Goal: Task Accomplishment & Management: Manage account settings

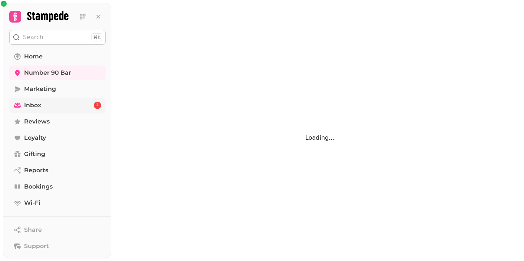
click at [50, 104] on link "Inbox 2" at bounding box center [57, 105] width 96 height 15
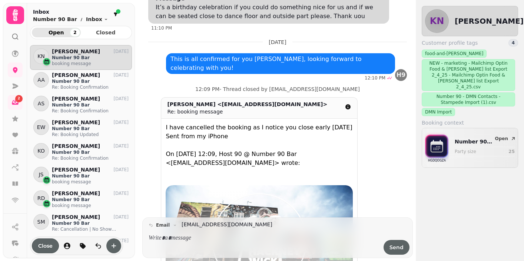
scroll to position [139, 0]
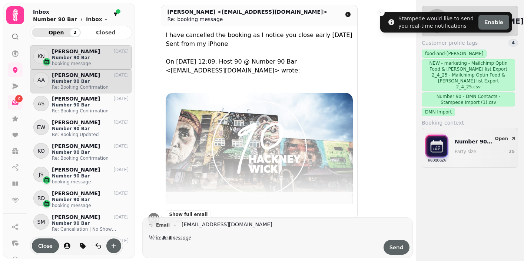
click at [93, 87] on p "Re: Booking Confirmation" at bounding box center [90, 87] width 77 height 6
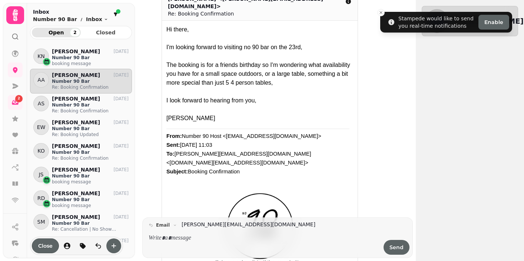
scroll to position [139, 0]
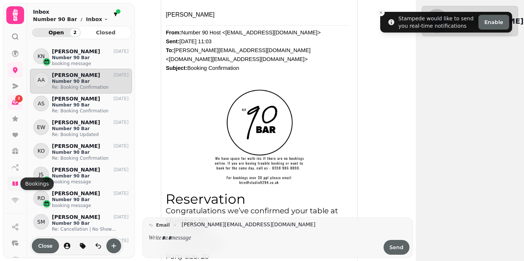
click at [14, 181] on icon at bounding box center [14, 183] width 7 height 7
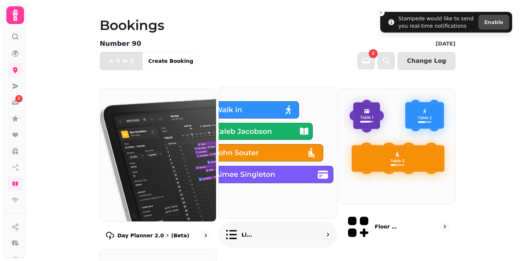
click at [248, 231] on p "List view" at bounding box center [247, 234] width 13 height 7
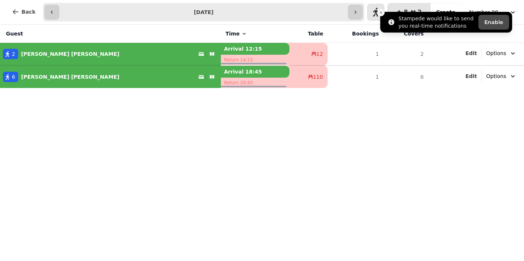
click at [381, 13] on line "Close toast" at bounding box center [381, 12] width 2 height 2
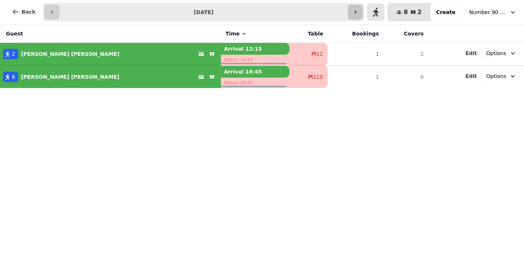
click at [358, 13] on icon "button" at bounding box center [355, 12] width 6 height 6
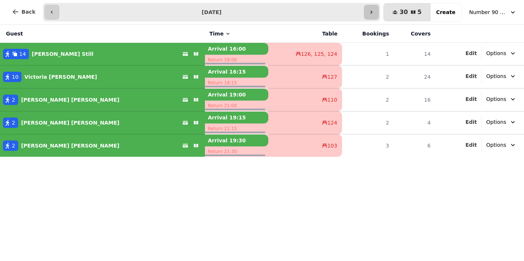
click at [369, 14] on button "button" at bounding box center [371, 12] width 15 height 15
type input "**********"
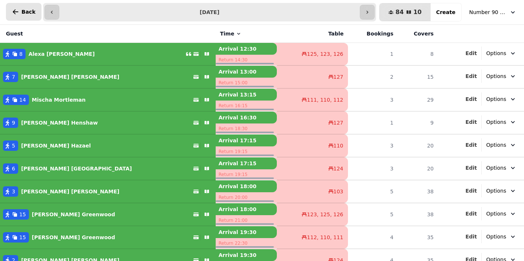
click at [29, 10] on span "Back" at bounding box center [28, 11] width 14 height 5
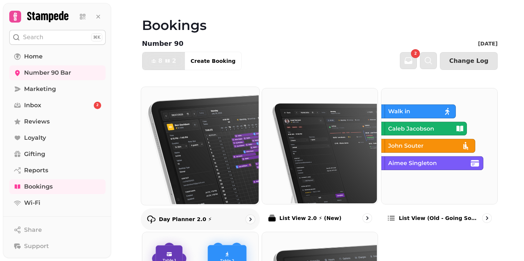
click at [184, 218] on p "Day Planner 2.0 ⚡" at bounding box center [185, 219] width 53 height 7
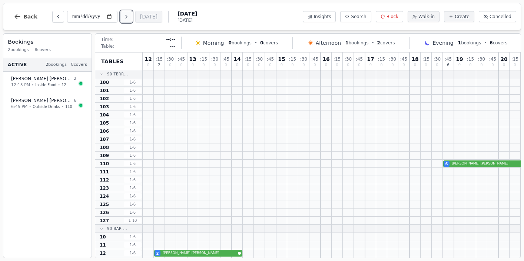
click at [129, 17] on icon "Next day" at bounding box center [126, 17] width 6 height 6
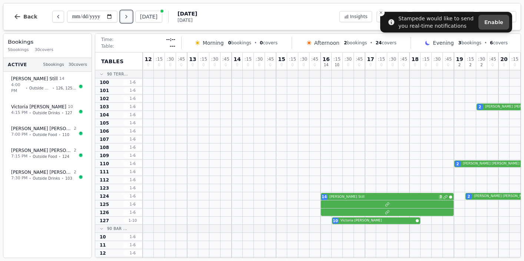
click at [129, 17] on icon "Next day" at bounding box center [126, 17] width 6 height 6
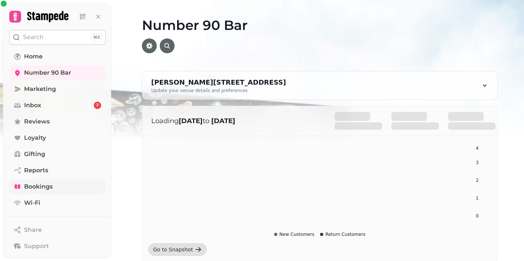
click at [49, 188] on span "Bookings" at bounding box center [38, 187] width 29 height 9
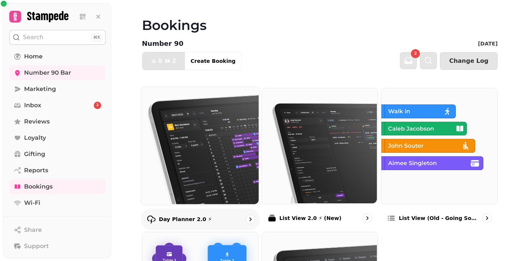
click at [181, 216] on p "Day Planner 2.0 ⚡" at bounding box center [185, 219] width 53 height 7
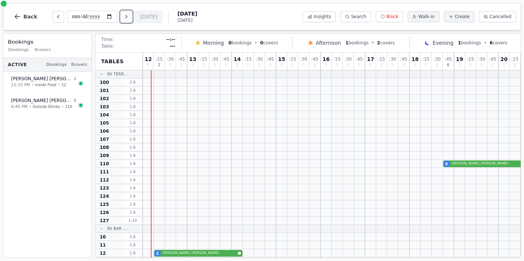
click at [125, 18] on button "Next day" at bounding box center [126, 17] width 12 height 12
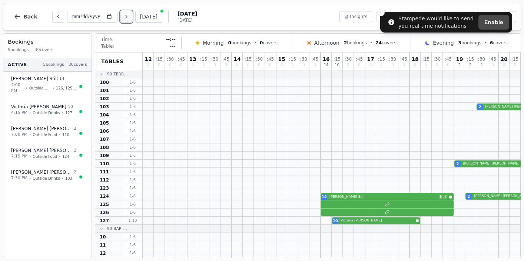
click at [126, 19] on icon "Next day" at bounding box center [126, 17] width 6 height 6
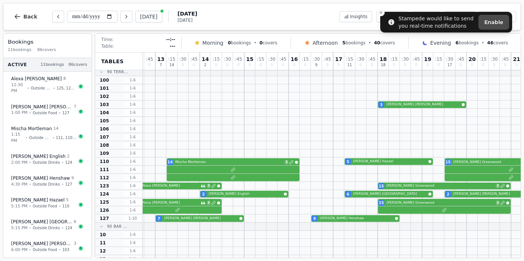
scroll to position [0, 32]
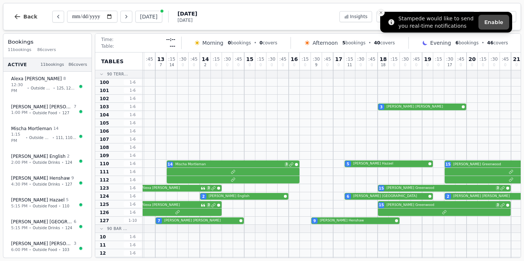
click at [382, 10] on icon "Close toast" at bounding box center [381, 12] width 4 height 4
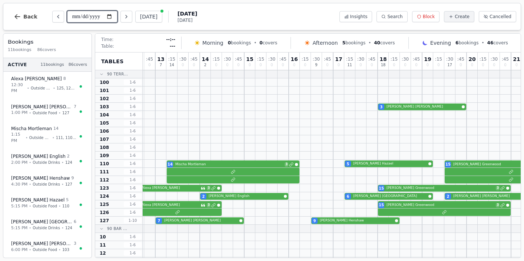
click at [76, 16] on input "**********" at bounding box center [92, 17] width 50 height 12
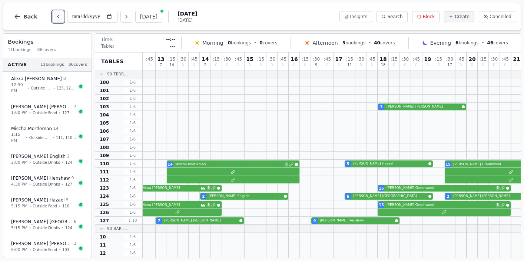
click at [59, 17] on icon "Previous day" at bounding box center [58, 17] width 6 height 6
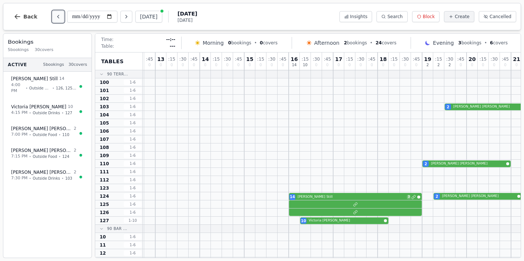
click at [59, 17] on icon "Previous day" at bounding box center [58, 17] width 6 height 6
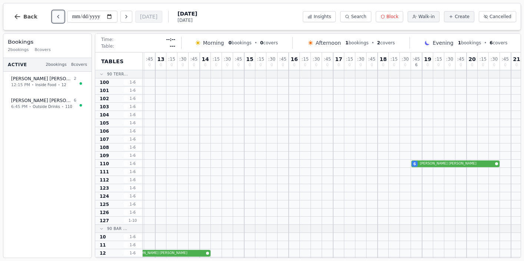
click at [59, 17] on icon "Previous day" at bounding box center [58, 17] width 6 height 6
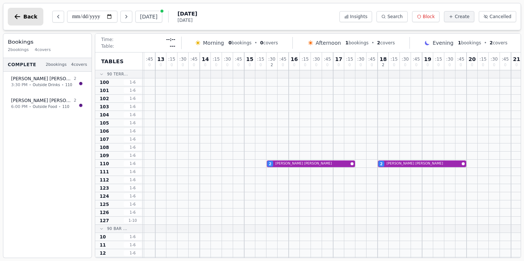
click at [17, 19] on icon "button" at bounding box center [18, 16] width 6 height 5
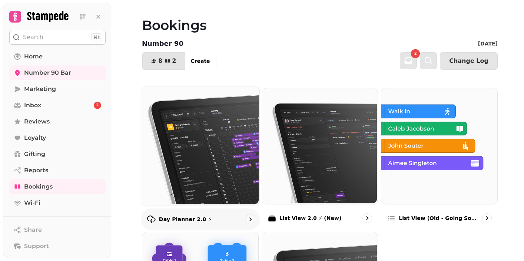
click at [178, 219] on p "Day Planner 2.0 ⚡" at bounding box center [185, 219] width 53 height 7
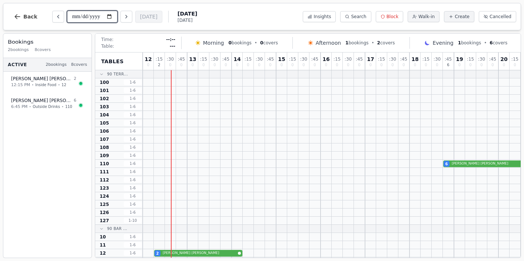
click at [94, 19] on input "**********" at bounding box center [92, 17] width 50 height 12
click at [73, 16] on input "**********" at bounding box center [92, 17] width 50 height 12
